Goal: Task Accomplishment & Management: Manage account settings

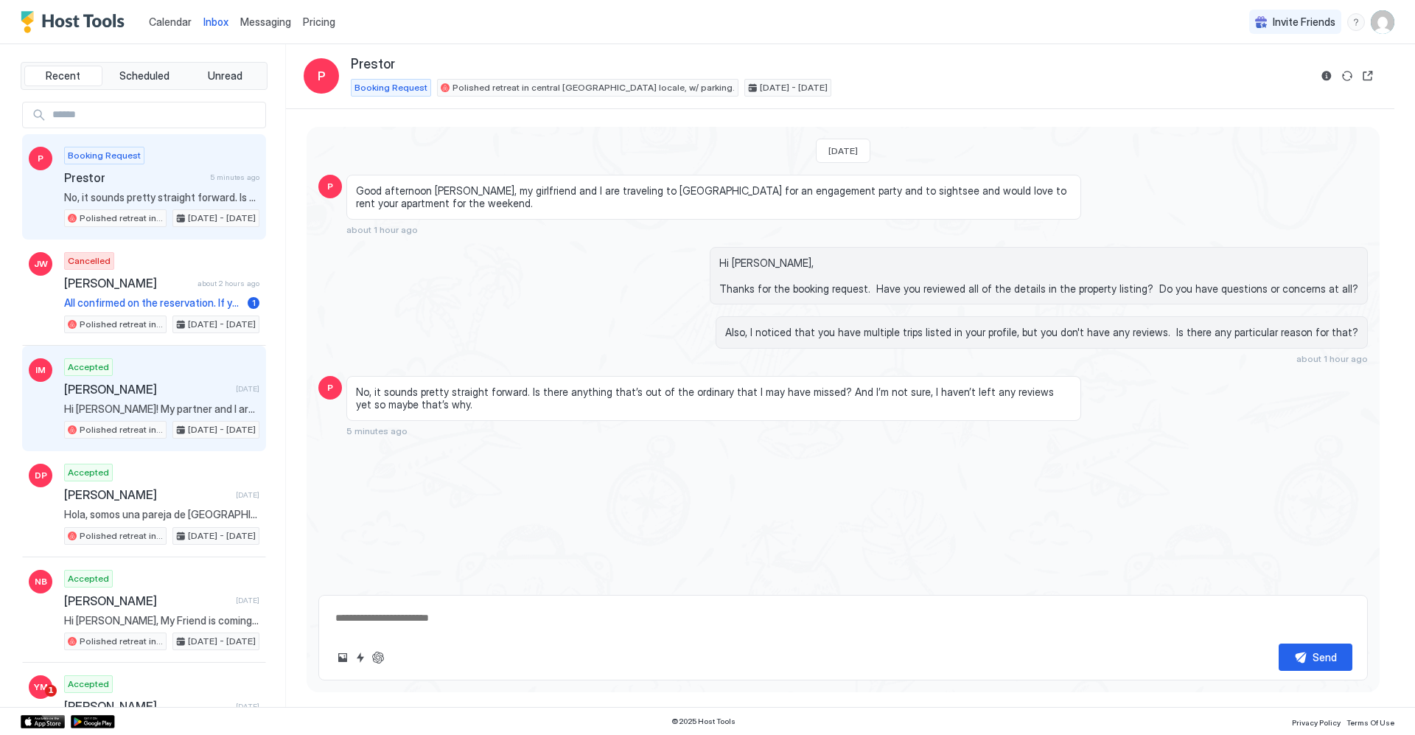
click at [164, 376] on div "Accepted [PERSON_NAME] [DATE] Hi [PERSON_NAME]! My partner and I are looking to…" at bounding box center [161, 398] width 195 height 81
type textarea "*"
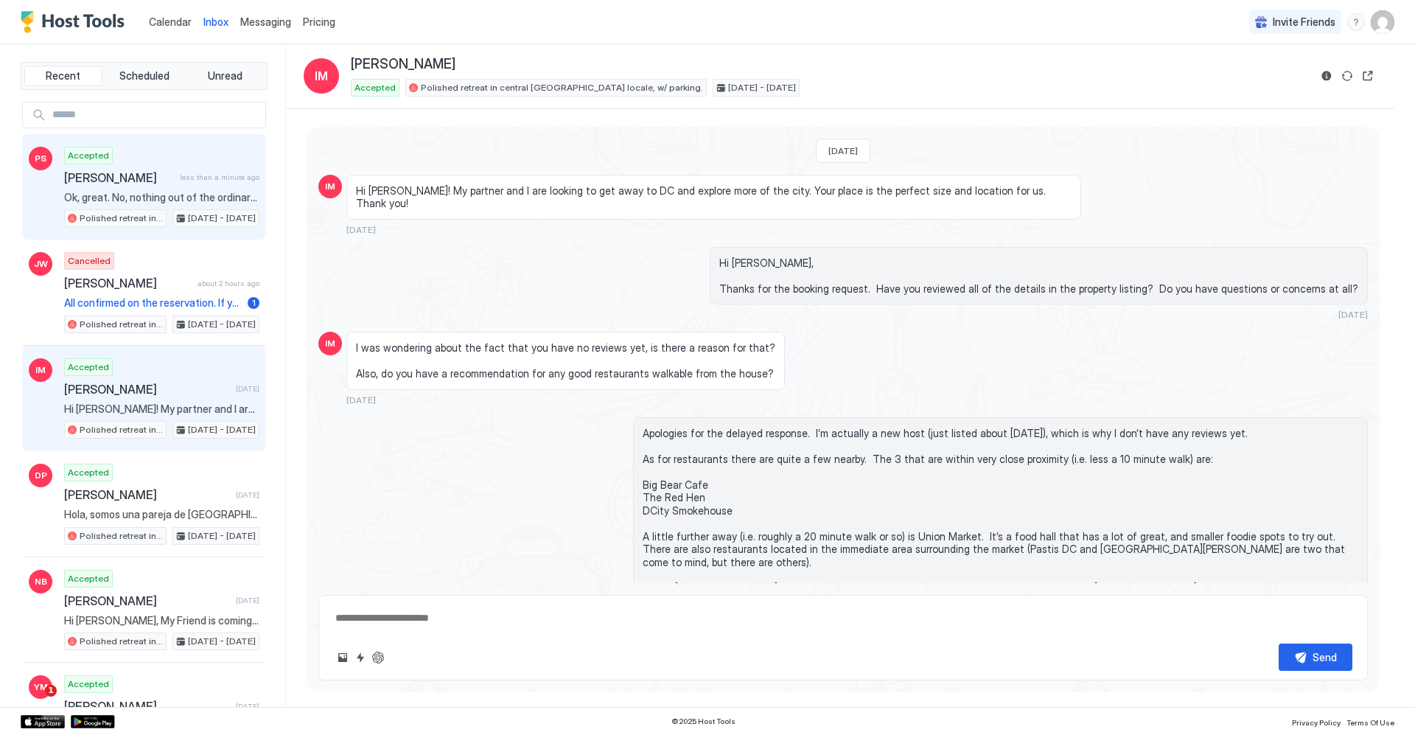
click at [132, 173] on span "[PERSON_NAME]" at bounding box center [119, 177] width 110 height 15
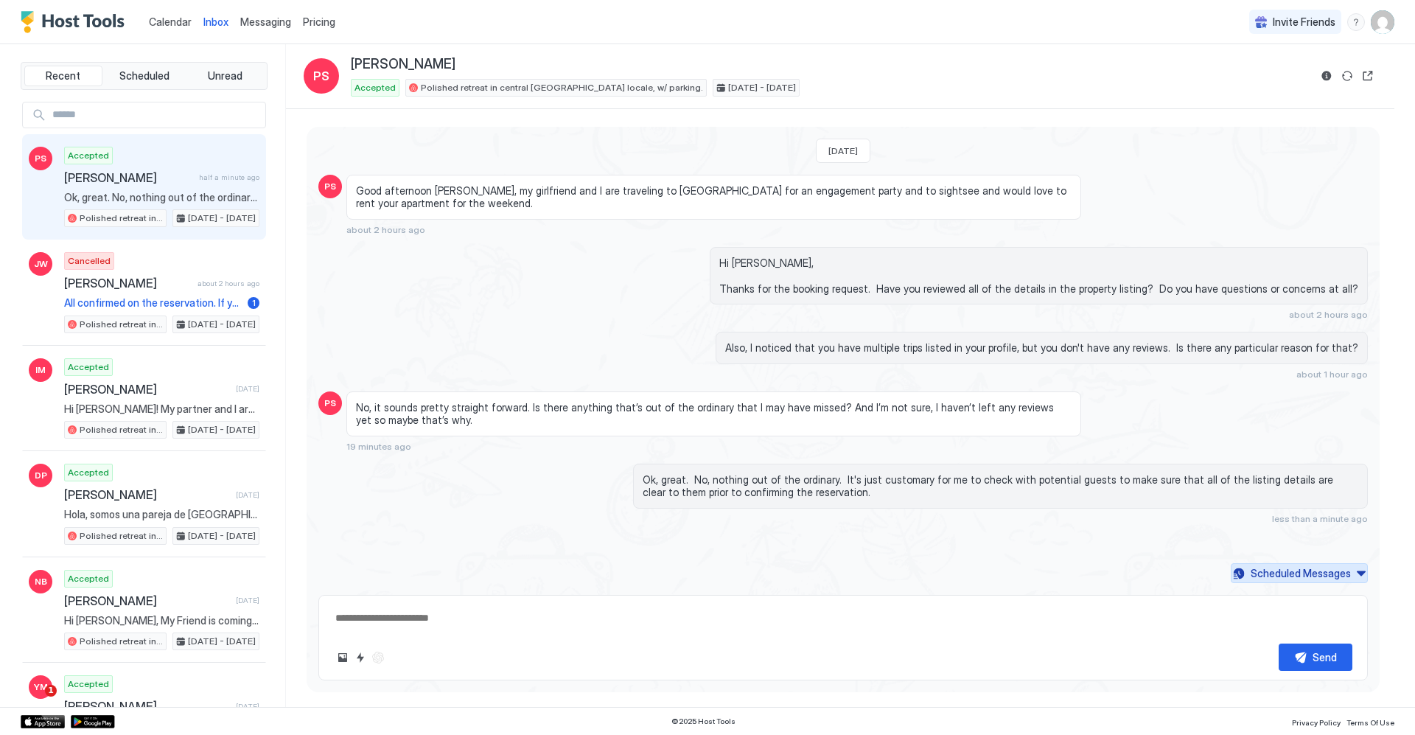
click at [1266, 571] on div "Scheduled Messages" at bounding box center [1301, 572] width 100 height 15
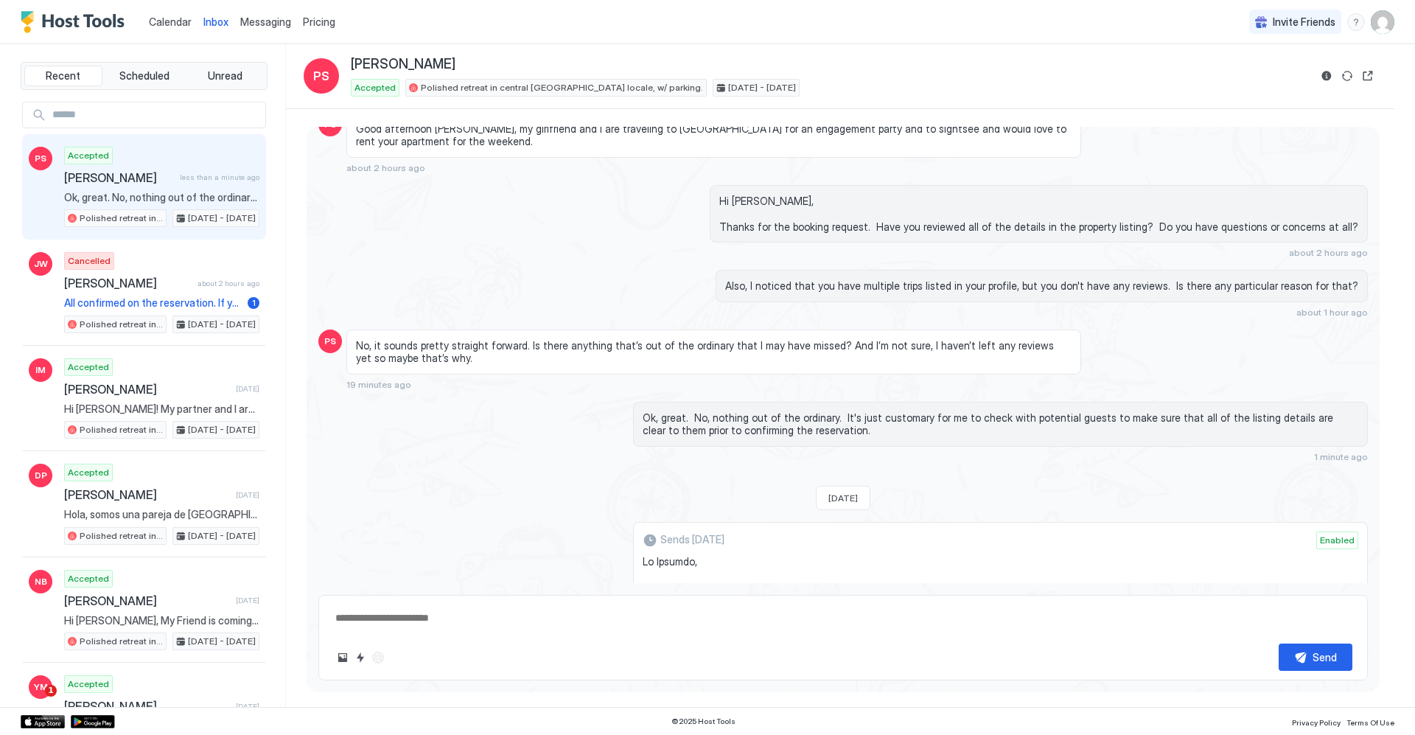
scroll to position [74, 0]
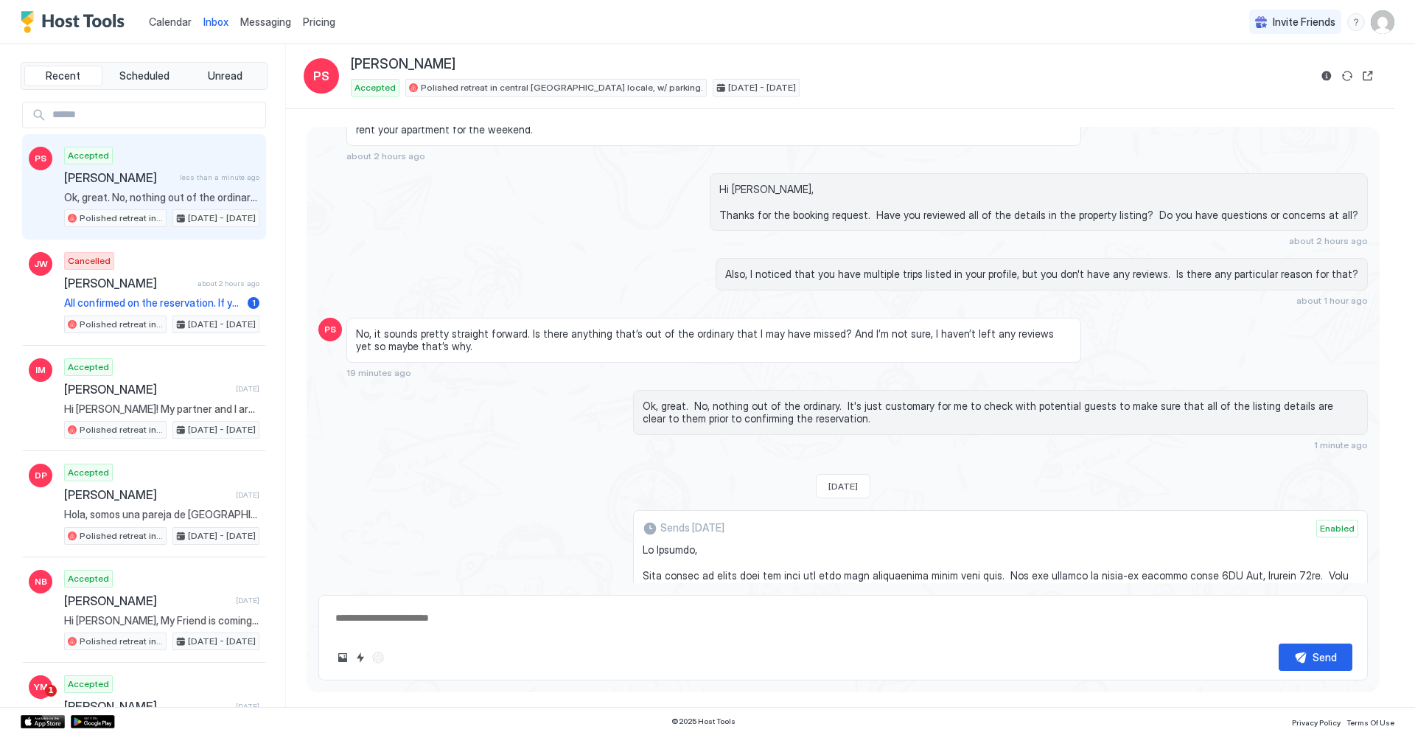
click at [254, 21] on span "Messaging" at bounding box center [265, 21] width 51 height 13
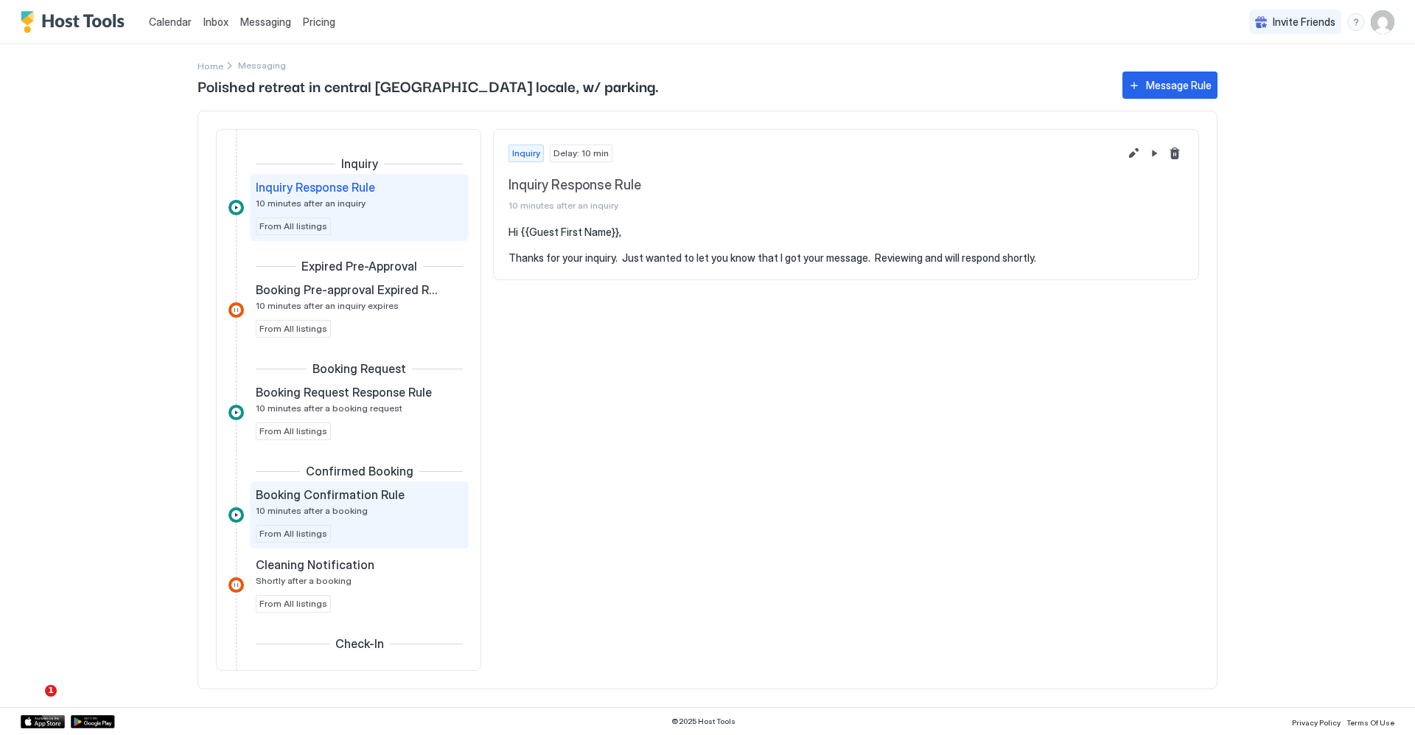
click at [362, 510] on div "Booking Confirmation Rule 10 minutes after a booking" at bounding box center [349, 501] width 187 height 29
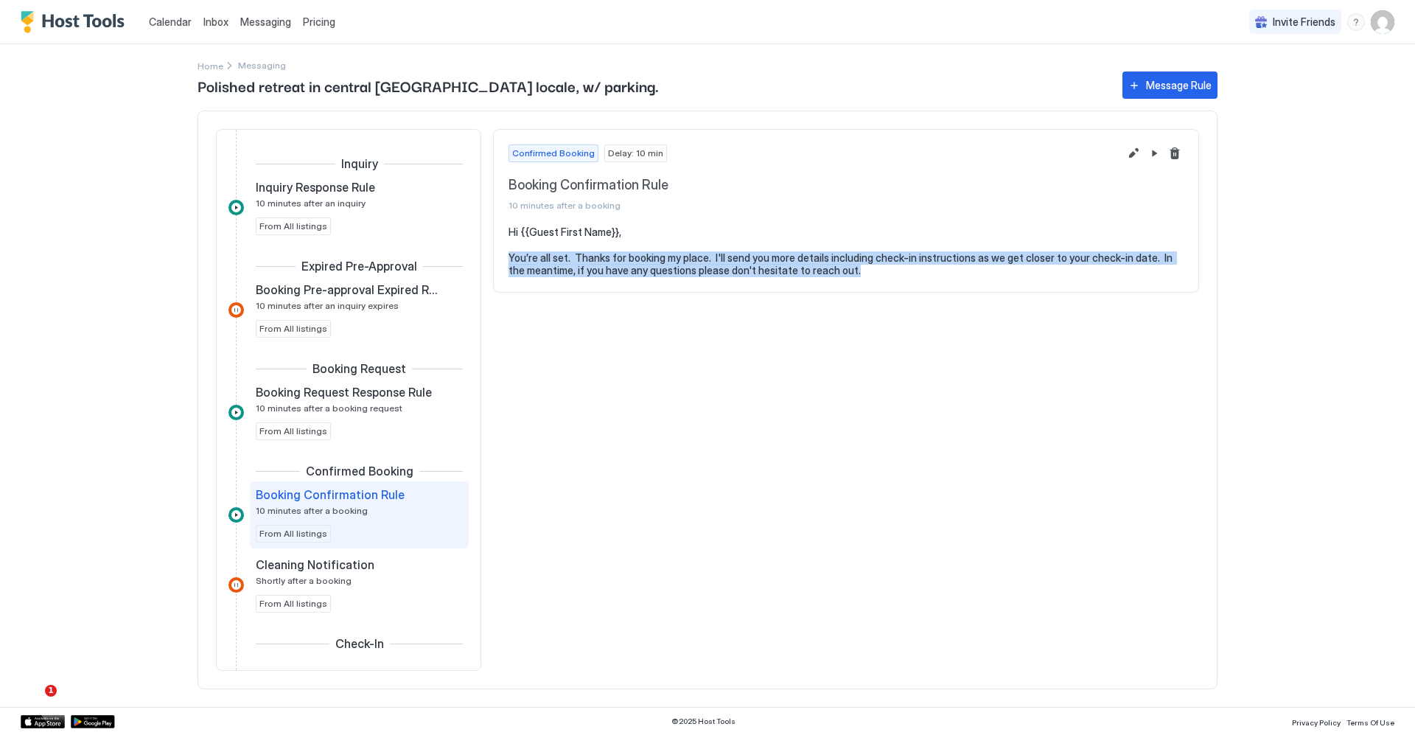
drag, startPoint x: 842, startPoint y: 269, endPoint x: 511, endPoint y: 258, distance: 331.2
click at [511, 258] on pre "Hi {{Guest First Name}}, You’re all set. Thanks for booking my place. I'll send…" at bounding box center [846, 252] width 675 height 52
copy pre "You’re all set. Thanks for booking my place. I'll send you more details includi…"
click at [267, 21] on span "Messaging" at bounding box center [265, 21] width 51 height 13
click at [208, 23] on span "Inbox" at bounding box center [215, 21] width 25 height 13
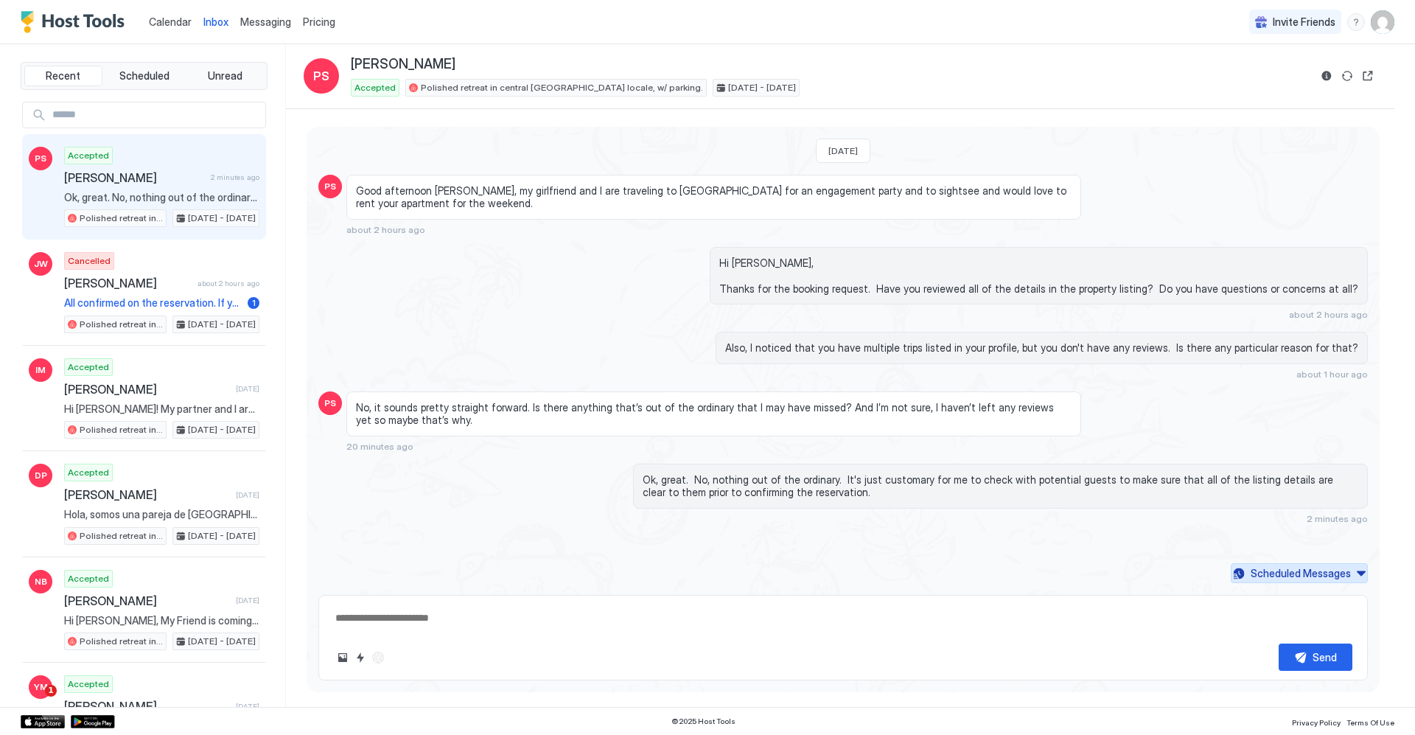
click at [1317, 575] on div "Scheduled Messages" at bounding box center [1301, 572] width 100 height 15
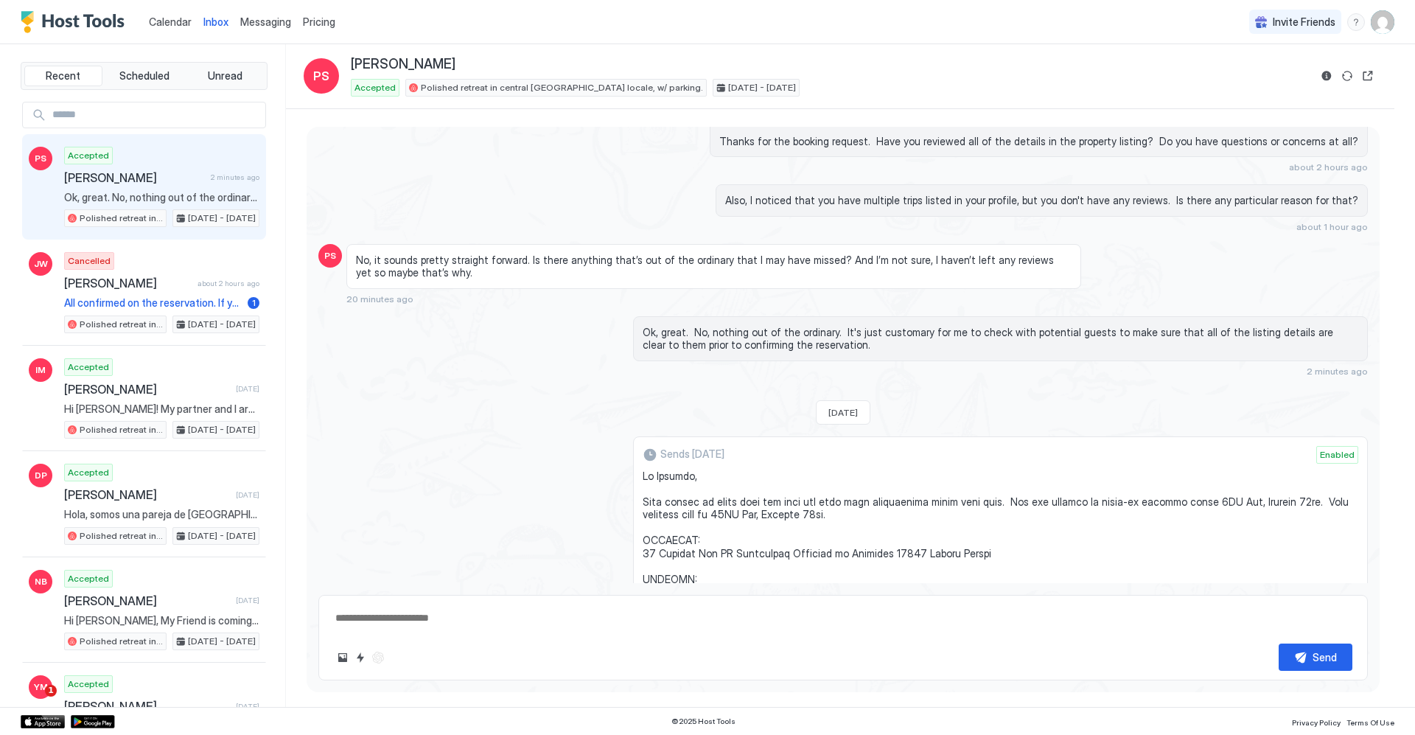
scroll to position [73, 0]
